Goal: Task Accomplishment & Management: Use online tool/utility

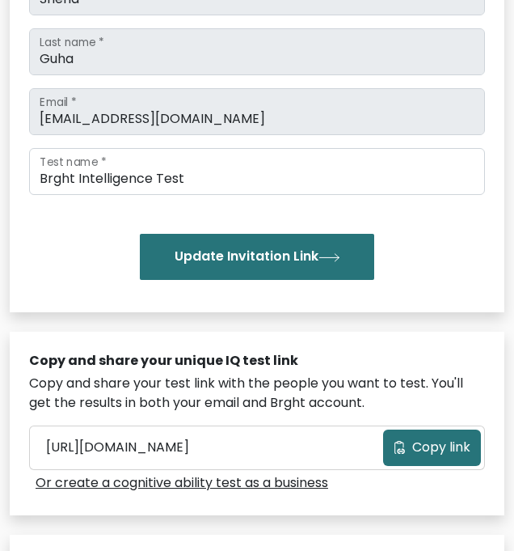
click at [339, 268] on button "Update Invitation Link" at bounding box center [257, 256] width 235 height 45
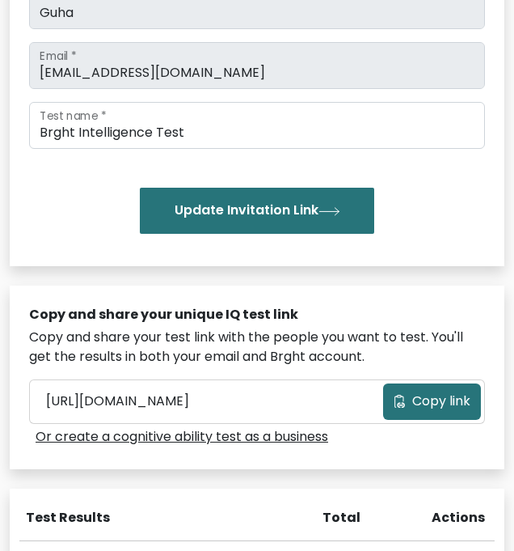
scroll to position [324, 0]
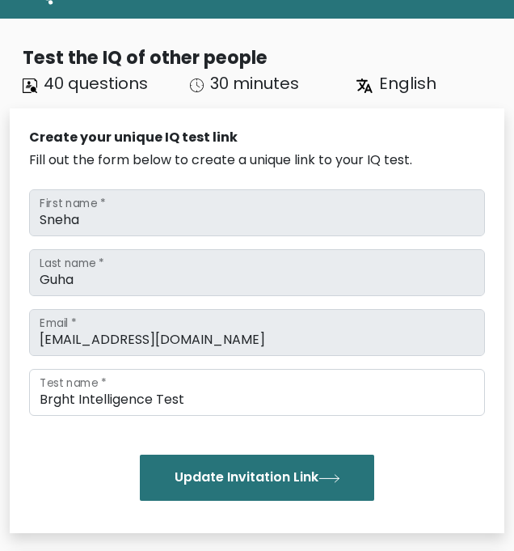
click at [197, 499] on button "Update Invitation Link" at bounding box center [257, 477] width 235 height 45
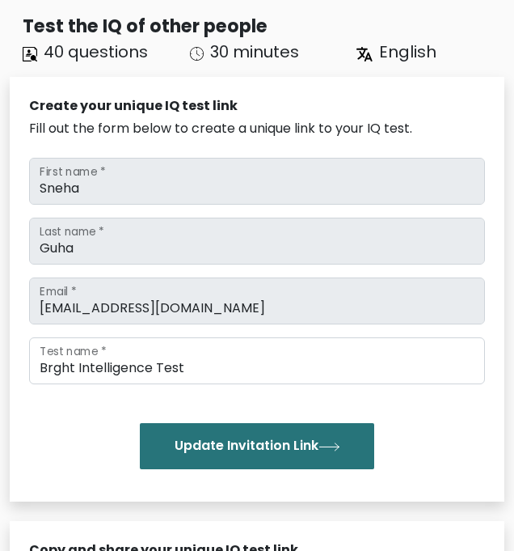
scroll to position [103, 0]
